Goal: Information Seeking & Learning: Check status

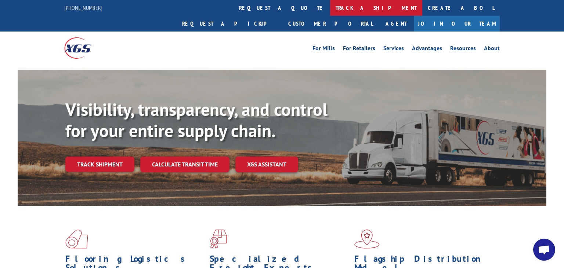
click at [330, 8] on link "track a shipment" at bounding box center [376, 8] width 92 height 16
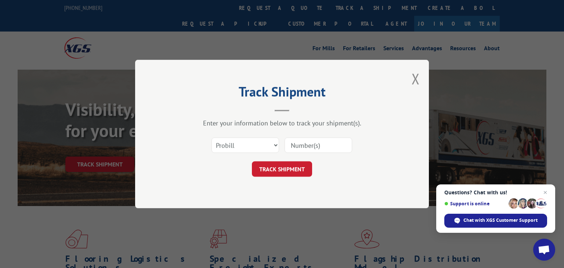
click at [292, 149] on input at bounding box center [319, 145] width 68 height 15
click at [318, 149] on input at bounding box center [319, 145] width 68 height 15
click at [291, 145] on input at bounding box center [319, 145] width 68 height 15
paste input "17355451"
type input "17355451"
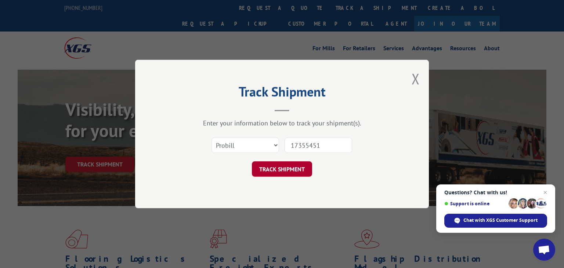
click at [295, 174] on button "TRACK SHIPMENT" at bounding box center [282, 169] width 60 height 15
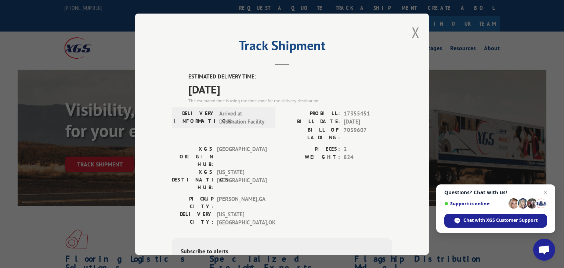
click at [289, 195] on div "PICKUP CITY: [GEOGRAPHIC_DATA] , [GEOGRAPHIC_DATA]: [US_STATE][GEOGRAPHIC_DATA]…" at bounding box center [282, 213] width 220 height 36
click at [307, 195] on div "PICKUP CITY: [GEOGRAPHIC_DATA] , [GEOGRAPHIC_DATA]: [US_STATE][GEOGRAPHIC_DATA]…" at bounding box center [282, 213] width 220 height 36
click at [414, 31] on button "Close modal" at bounding box center [416, 32] width 8 height 19
